Goal: Task Accomplishment & Management: Manage account settings

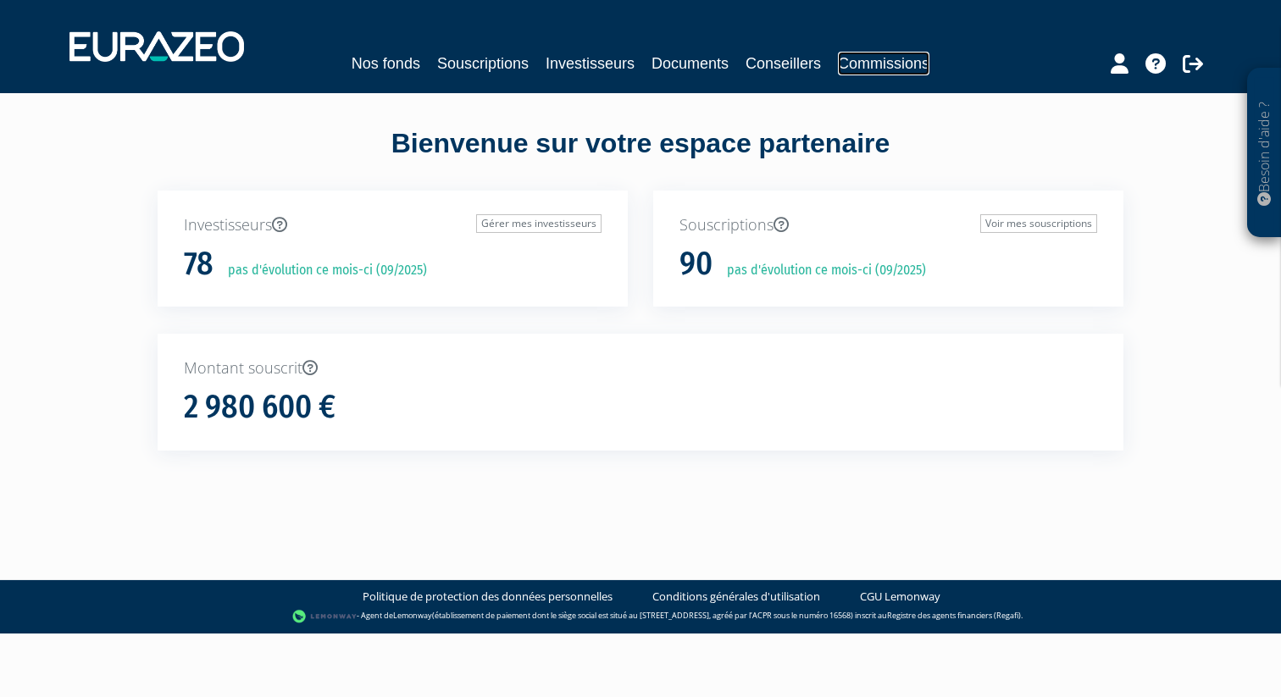
click at [886, 71] on link "Commissions" at bounding box center [883, 64] width 91 height 24
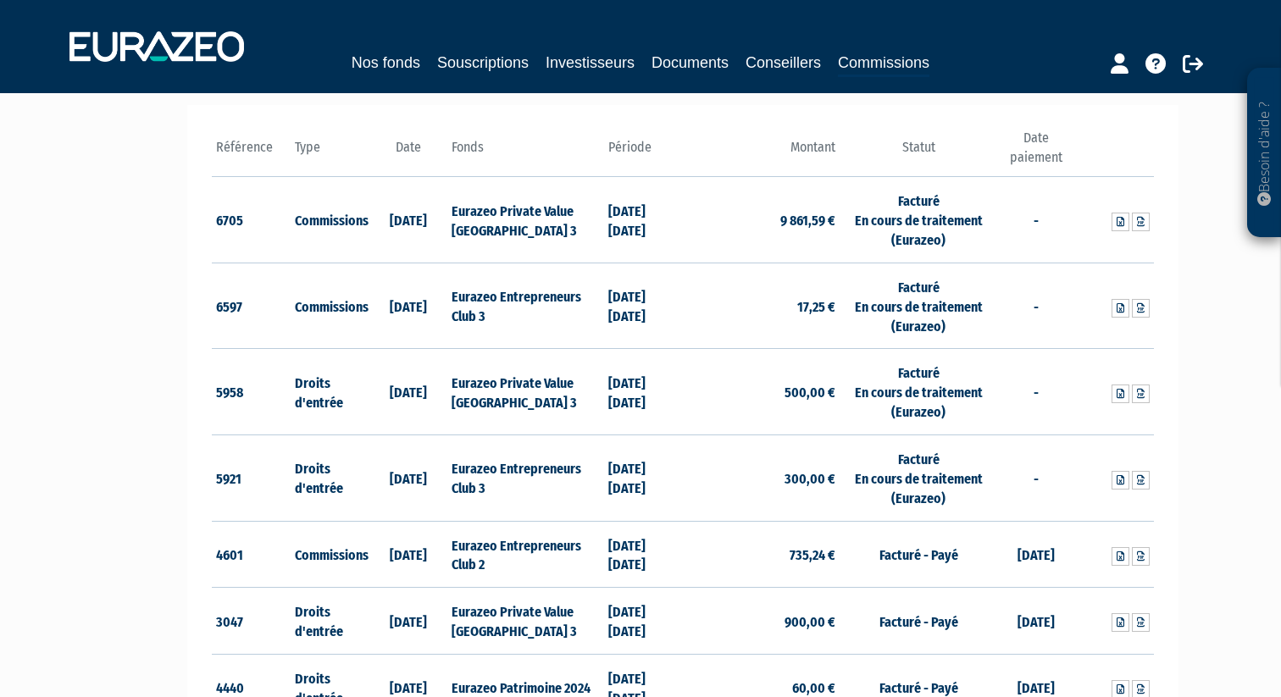
scroll to position [233, 0]
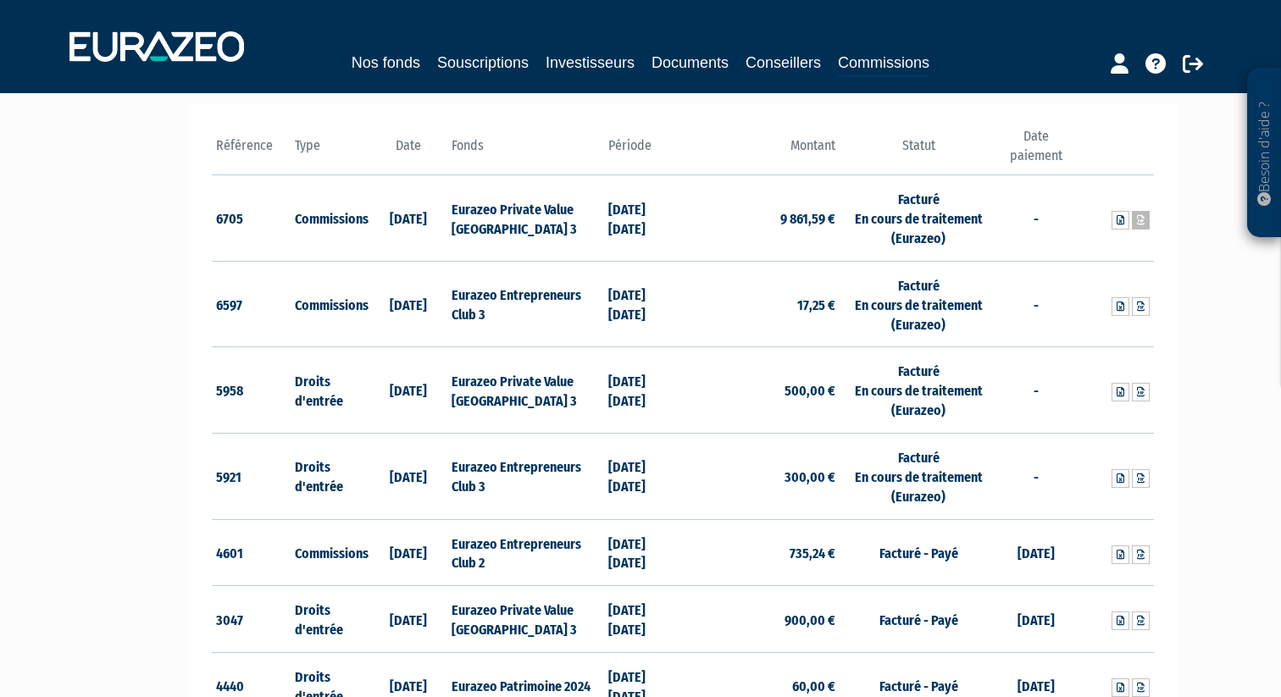
click at [1145, 218] on link at bounding box center [1141, 220] width 18 height 19
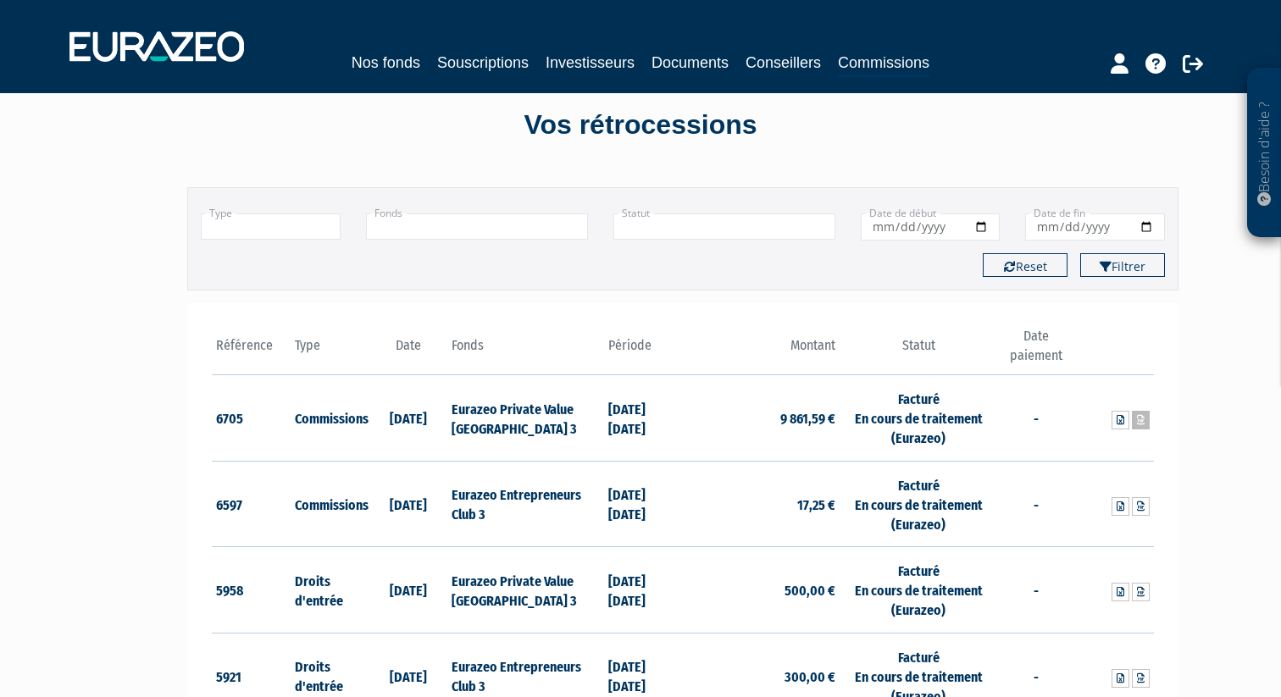
scroll to position [0, 0]
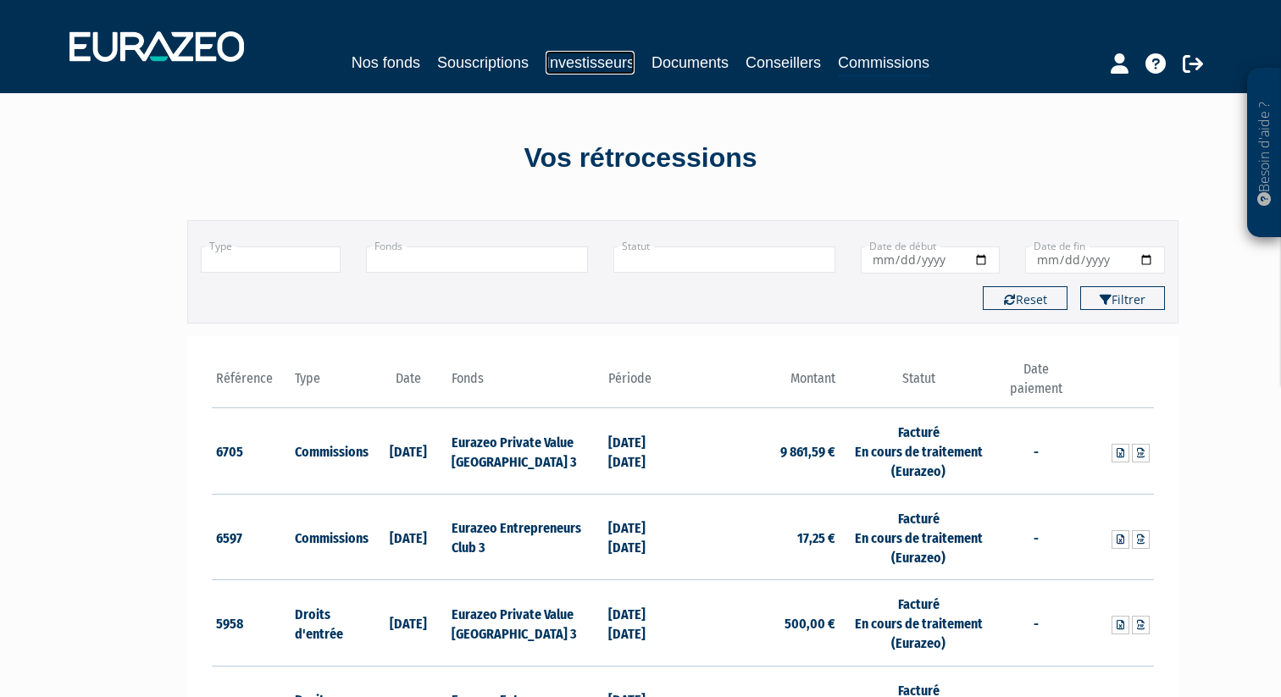
click at [593, 61] on link "Investisseurs" at bounding box center [589, 63] width 89 height 24
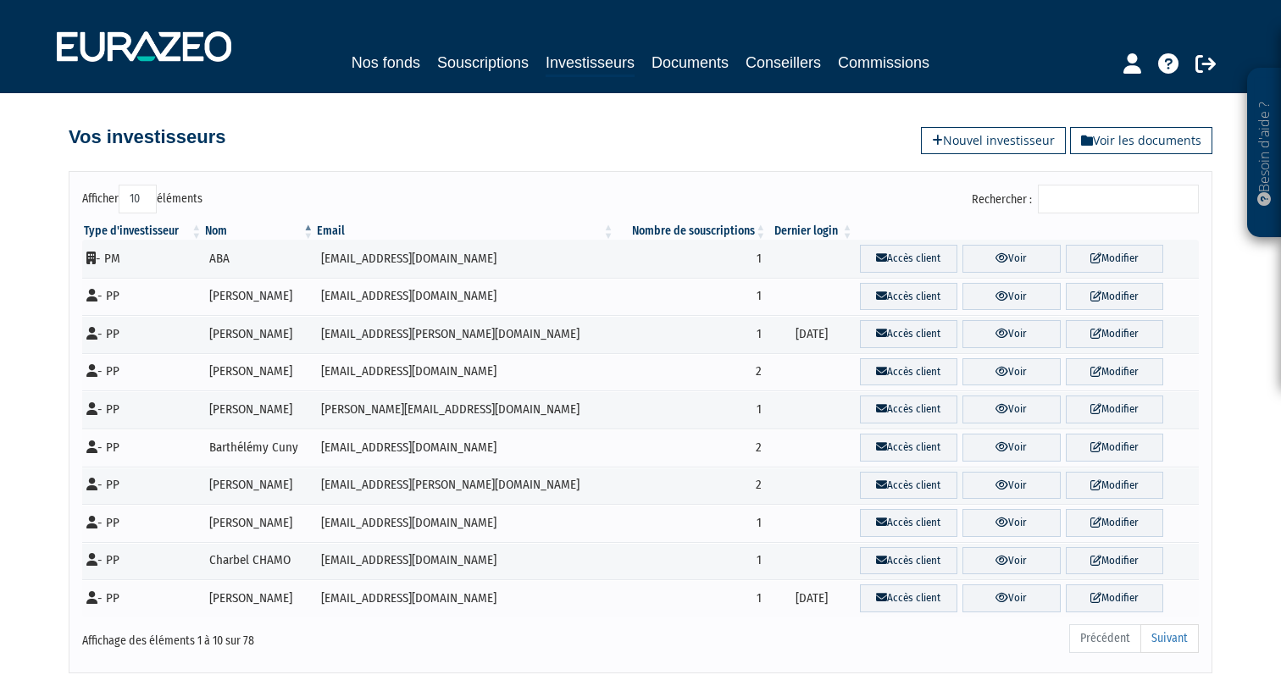
click at [1090, 198] on input "Rechercher :" at bounding box center [1118, 199] width 161 height 29
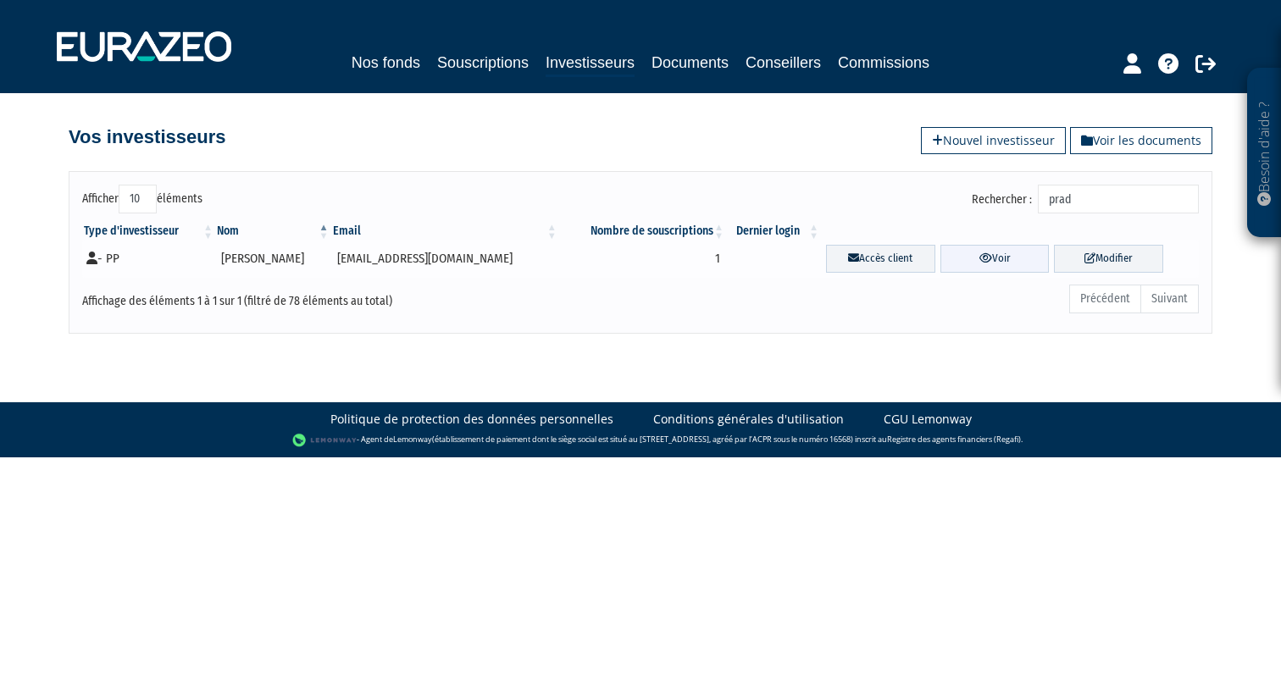
type input "prad"
click at [982, 252] on icon at bounding box center [985, 257] width 13 height 11
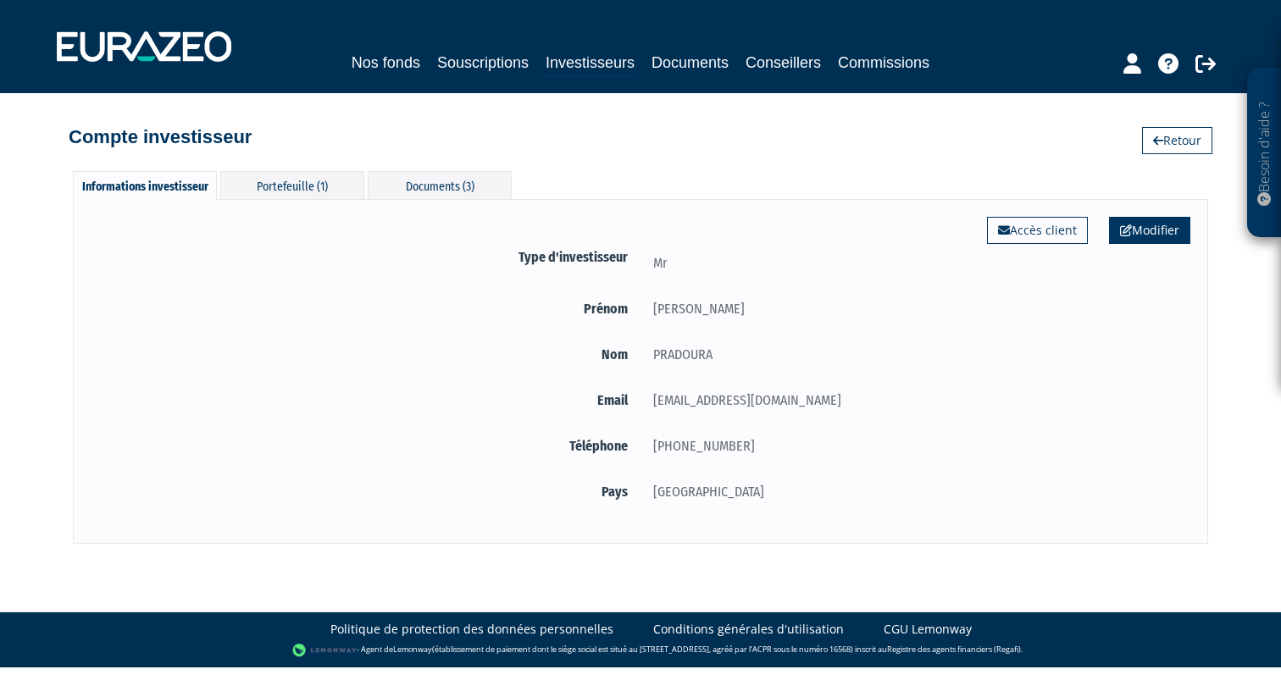
click at [1147, 230] on link "Modifier" at bounding box center [1149, 230] width 81 height 27
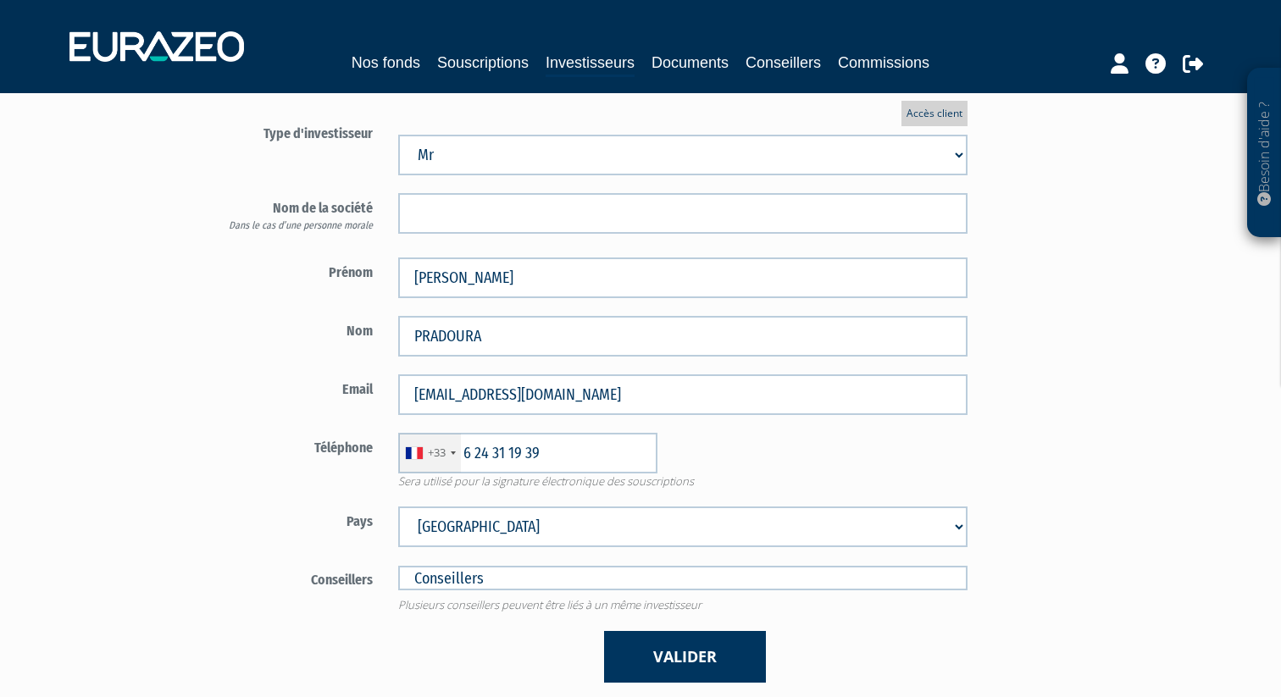
scroll to position [138, 0]
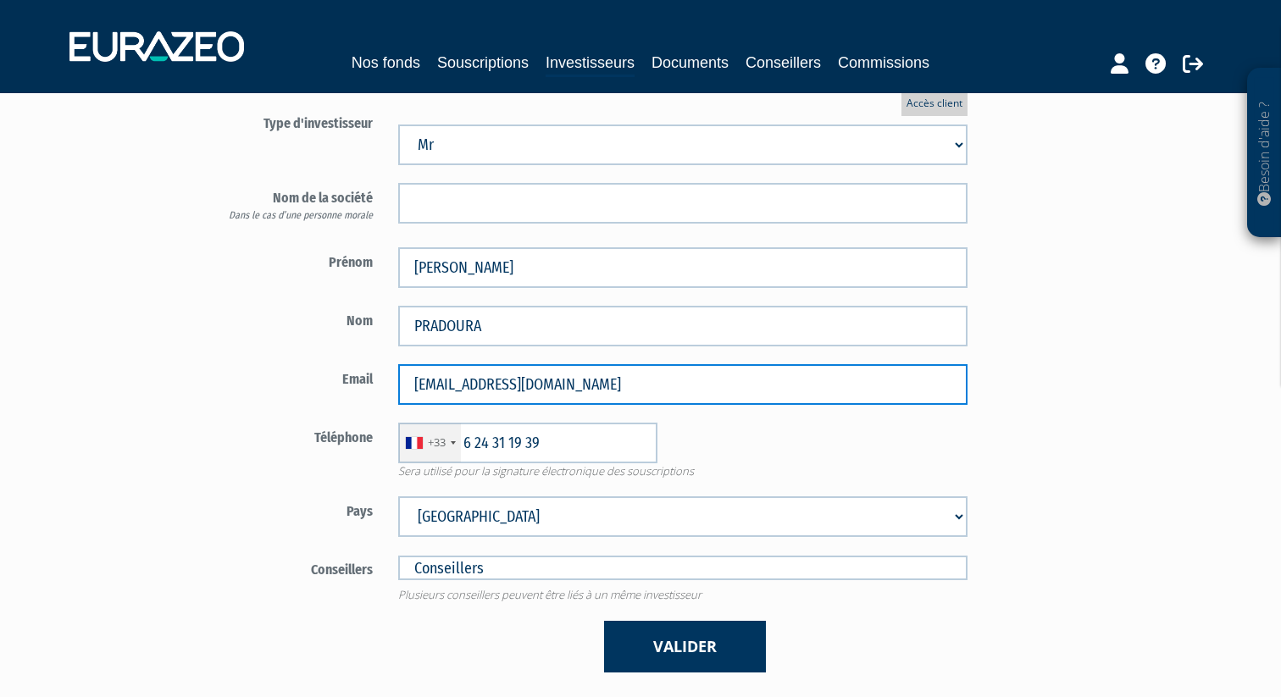
drag, startPoint x: 583, startPoint y: 385, endPoint x: 385, endPoint y: 371, distance: 198.7
click at [385, 371] on div "[EMAIL_ADDRESS][DOMAIN_NAME]" at bounding box center [682, 384] width 595 height 41
paste input "rocket.2001x"
type input "[EMAIL_ADDRESS][DOMAIN_NAME]"
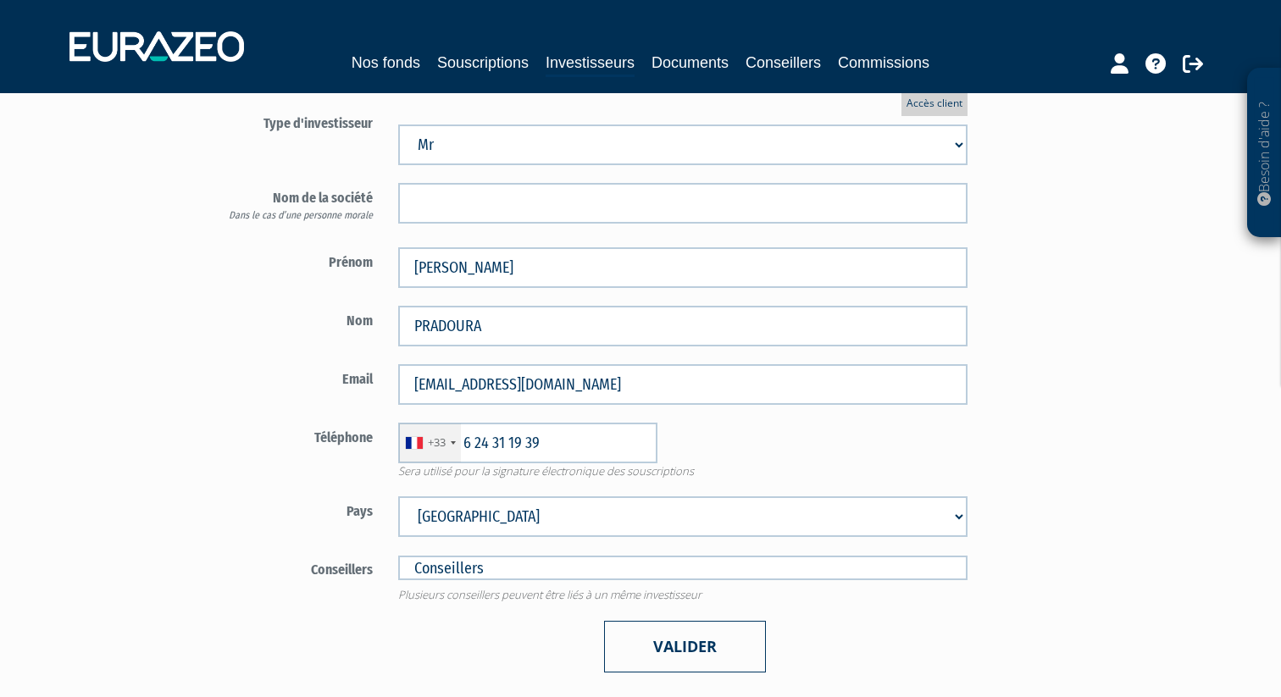
click at [686, 637] on button "Valider" at bounding box center [685, 647] width 162 height 52
